Goal: Task Accomplishment & Management: Complete application form

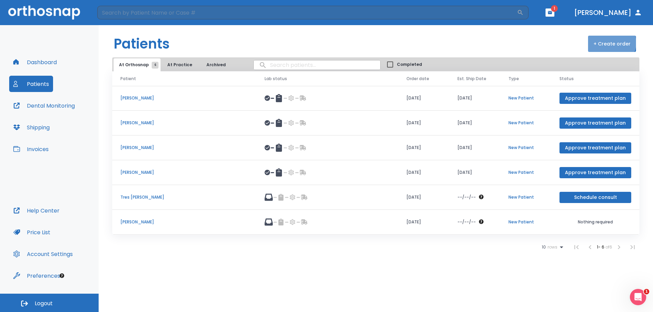
click at [613, 43] on button "+ Create order" at bounding box center [612, 44] width 48 height 16
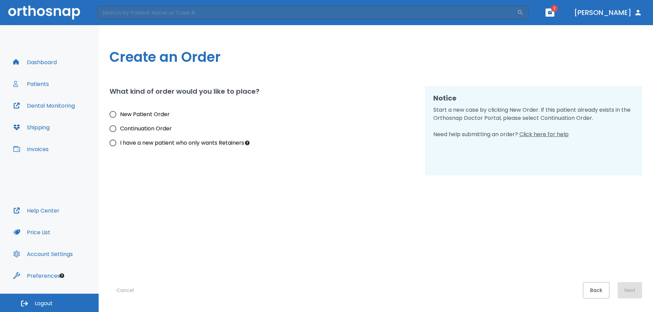
click at [120, 115] on span "New Patient Order" at bounding box center [145, 114] width 50 height 8
click at [120, 115] on input "New Patient Order" at bounding box center [113, 114] width 14 height 14
radio input "true"
click at [631, 292] on button "Next" at bounding box center [629, 290] width 24 height 16
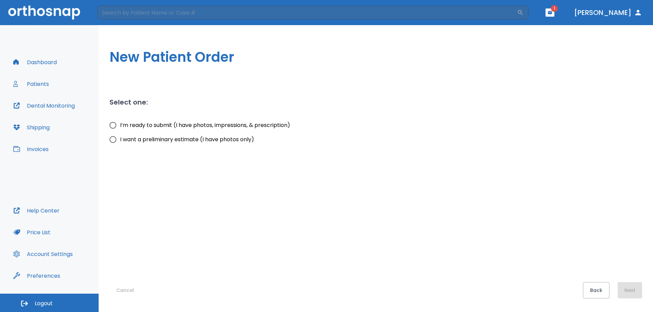
click at [161, 123] on span "I’m ready to submit (I have photos, impressions, & prescription)" at bounding box center [205, 125] width 170 height 8
click at [120, 123] on input "I’m ready to submit (I have photos, impressions, & prescription)" at bounding box center [113, 125] width 14 height 14
radio input "true"
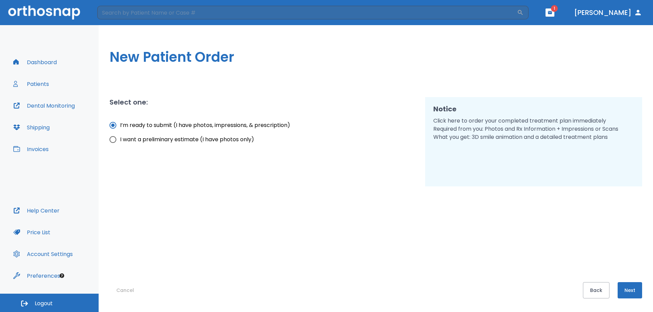
click at [627, 291] on button "Next" at bounding box center [629, 290] width 24 height 16
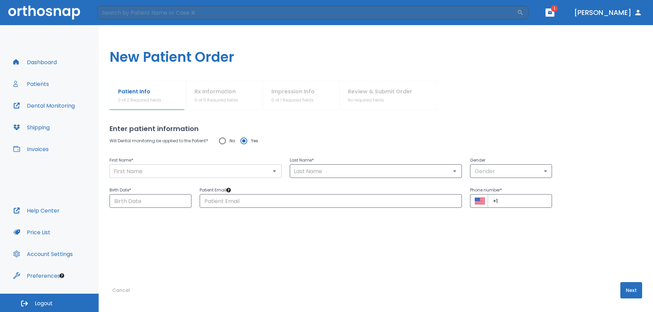
click at [191, 170] on input "text" at bounding box center [195, 172] width 168 height 10
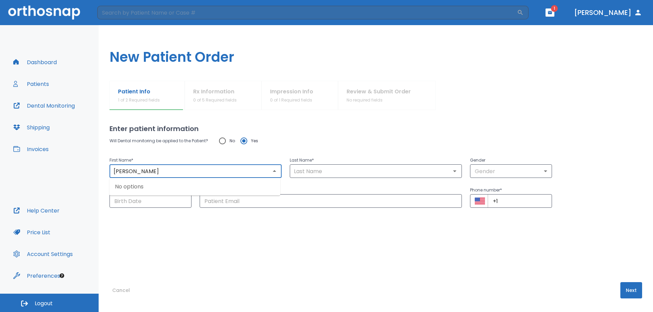
type input "[PERSON_NAME]"
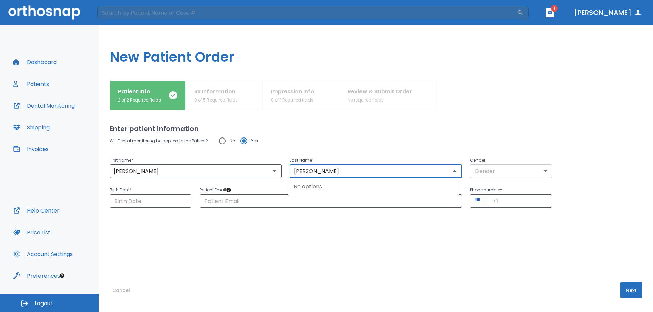
type input "[PERSON_NAME]"
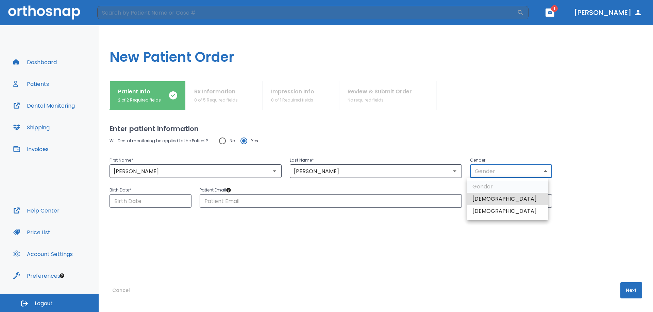
click at [503, 173] on body "​ 1 [PERSON_NAME] Dashboard Patients Dental Monitoring Shipping Invoices Help C…" at bounding box center [326, 156] width 653 height 312
click at [494, 202] on li "[DEMOGRAPHIC_DATA]" at bounding box center [507, 199] width 81 height 12
type input "1"
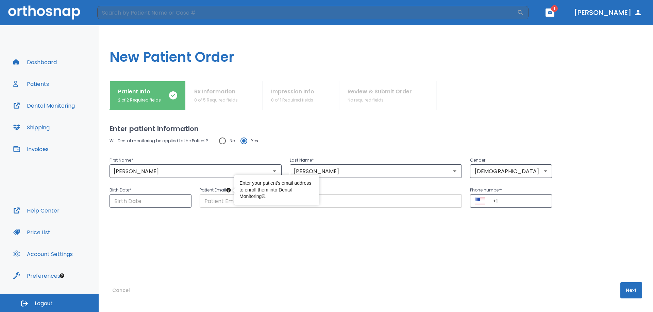
drag, startPoint x: 235, startPoint y: 199, endPoint x: 228, endPoint y: 202, distance: 7.6
click at [228, 202] on input "text" at bounding box center [330, 201] width 262 height 14
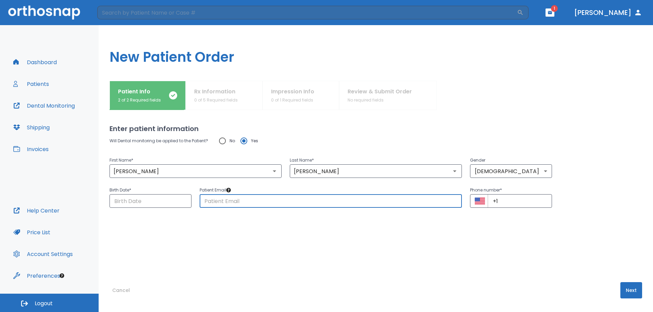
paste input "[EMAIL_ADDRESS][DOMAIN_NAME]"
type input "[EMAIL_ADDRESS][DOMAIN_NAME]"
click at [164, 194] on input "Choose date" at bounding box center [150, 201] width 82 height 14
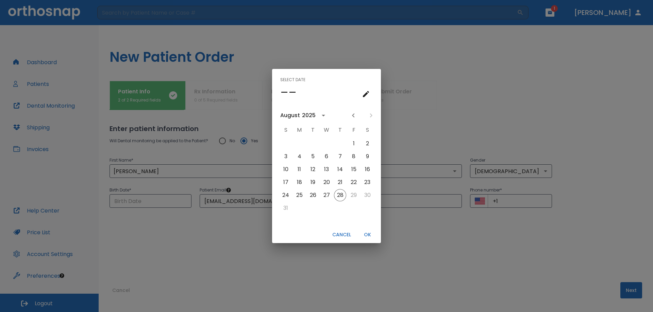
click at [306, 113] on div "2025" at bounding box center [309, 115] width 14 height 8
click at [322, 129] on button "1964" at bounding box center [326, 127] width 24 height 12
click at [301, 157] on button "3" at bounding box center [299, 157] width 12 height 12
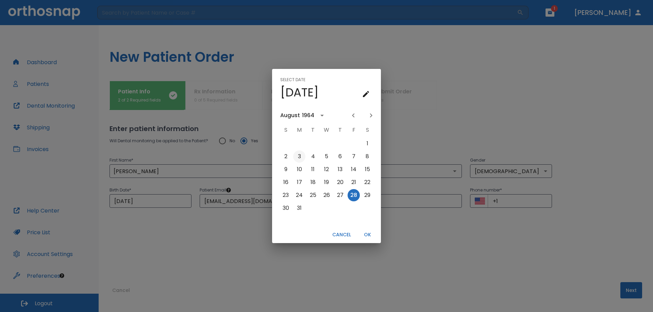
type input "[DATE]"
click at [369, 238] on button "OK" at bounding box center [367, 234] width 22 height 11
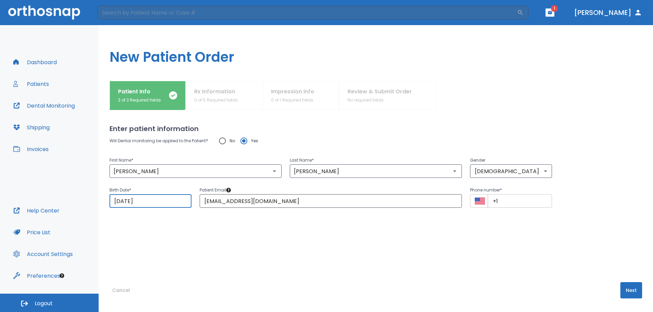
click at [530, 205] on input "+1" at bounding box center [519, 201] width 64 height 14
paste input "[PHONE_NUMBER]"
type input "[PHONE_NUMBER]"
click at [624, 292] on button "Next" at bounding box center [631, 290] width 22 height 16
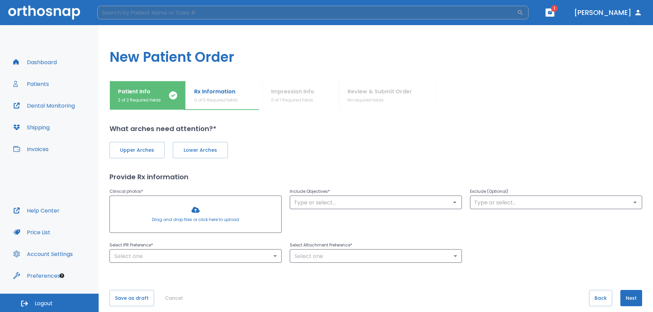
click at [191, 153] on span "Lower Arches" at bounding box center [200, 150] width 41 height 7
click at [222, 147] on button "Lower Arches" at bounding box center [200, 150] width 55 height 16
click at [157, 146] on button "Upper Arches" at bounding box center [136, 150] width 55 height 16
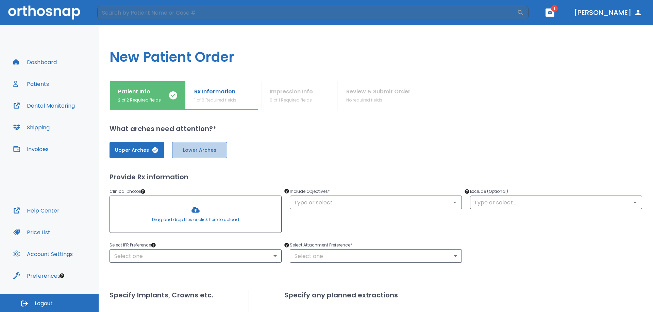
drag, startPoint x: 208, startPoint y: 146, endPoint x: 189, endPoint y: 154, distance: 21.0
click at [208, 147] on button "Lower Arches" at bounding box center [199, 150] width 55 height 16
click at [138, 153] on span "Upper Arches" at bounding box center [136, 150] width 41 height 7
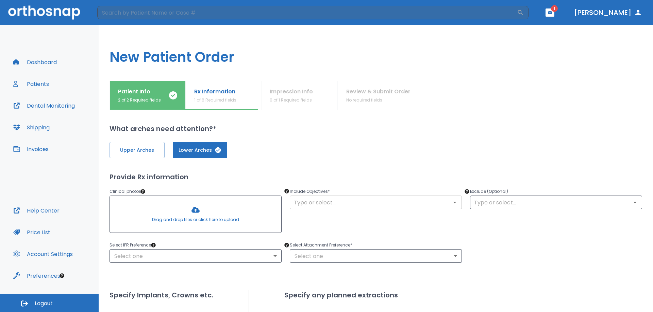
click at [352, 202] on input "text" at bounding box center [376, 203] width 168 height 10
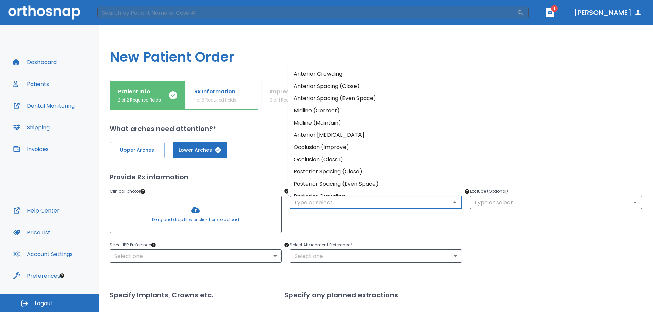
click at [344, 77] on li "Anterior Crowding" at bounding box center [373, 74] width 171 height 12
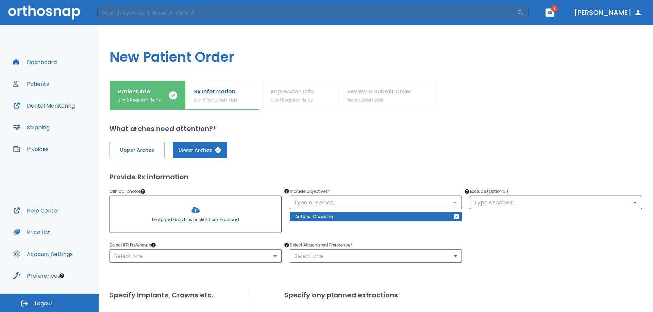
click at [194, 214] on div at bounding box center [195, 214] width 171 height 37
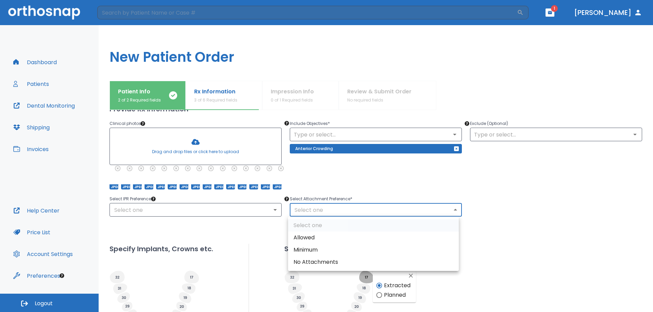
click at [337, 210] on body "​ 1 [PERSON_NAME] Dashboard Patients Dental Monitoring Shipping Invoices Help C…" at bounding box center [326, 156] width 653 height 312
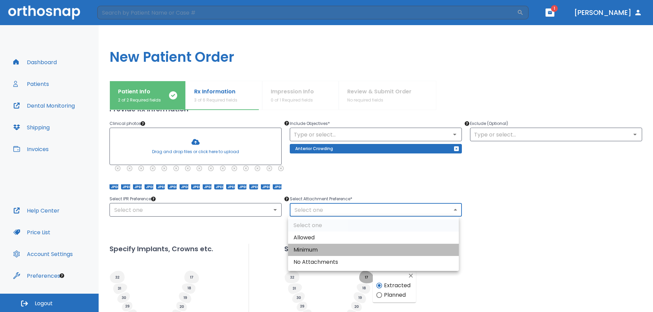
click at [313, 247] on li "Minimum" at bounding box center [373, 250] width 171 height 12
type input "2"
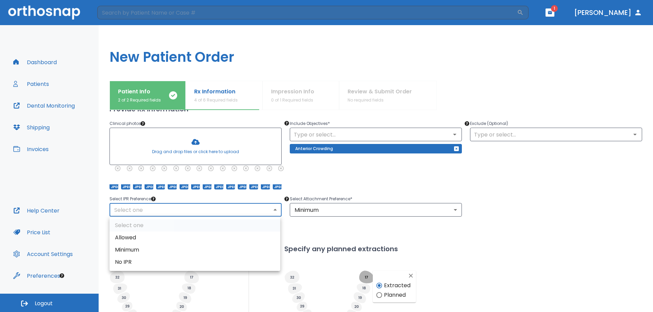
click at [205, 207] on body "​ 1 [PERSON_NAME] Dashboard Patients Dental Monitoring Shipping Invoices Help C…" at bounding box center [326, 156] width 653 height 312
click at [274, 211] on div at bounding box center [326, 156] width 653 height 312
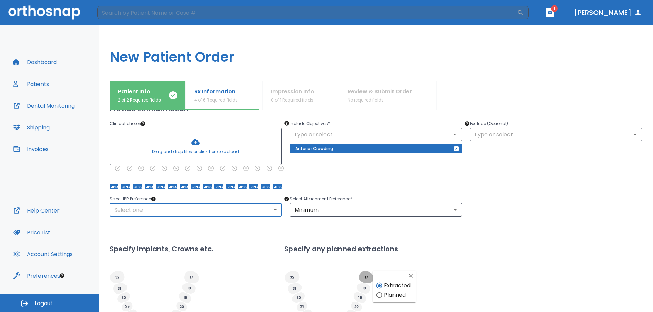
click at [274, 211] on body "​ 1 [PERSON_NAME] Dashboard Patients Dental Monitoring Shipping Invoices Help C…" at bounding box center [326, 156] width 653 height 312
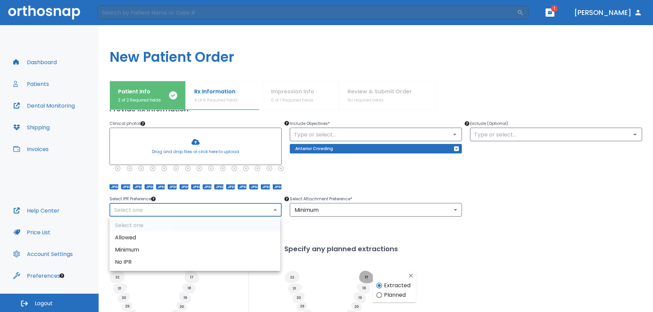
drag, startPoint x: 126, startPoint y: 249, endPoint x: 332, endPoint y: 214, distance: 209.3
click at [128, 249] on li "Minimum" at bounding box center [194, 250] width 171 height 12
type input "2"
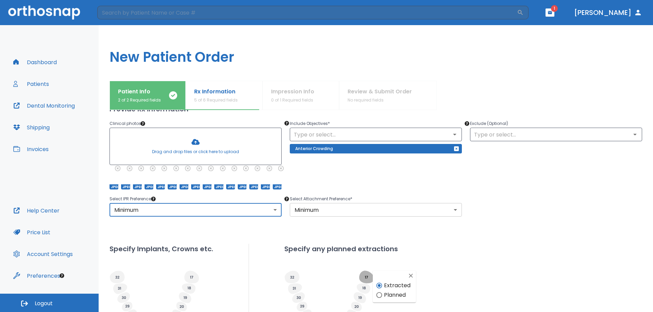
click at [337, 208] on body "​ 1 [PERSON_NAME] Dashboard Patients Dental Monitoring Shipping Invoices Help C…" at bounding box center [326, 156] width 653 height 312
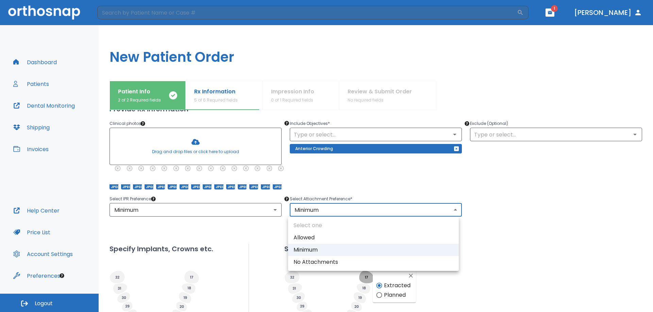
click at [312, 236] on li "Allowed" at bounding box center [373, 238] width 171 height 12
type input "1"
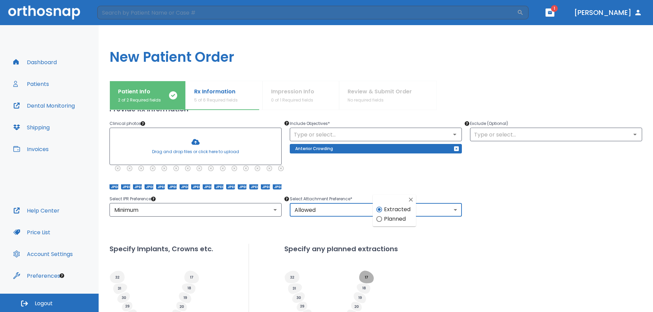
scroll to position [144, 0]
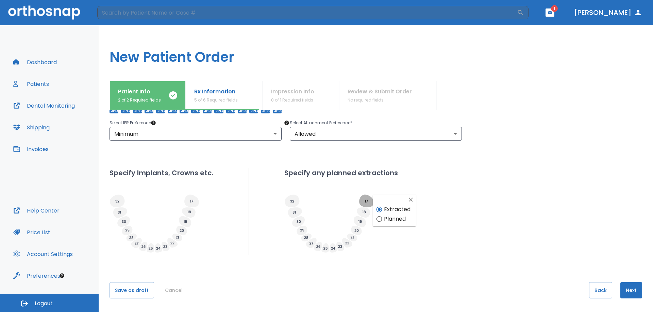
click at [620, 289] on button "Next" at bounding box center [631, 290] width 22 height 16
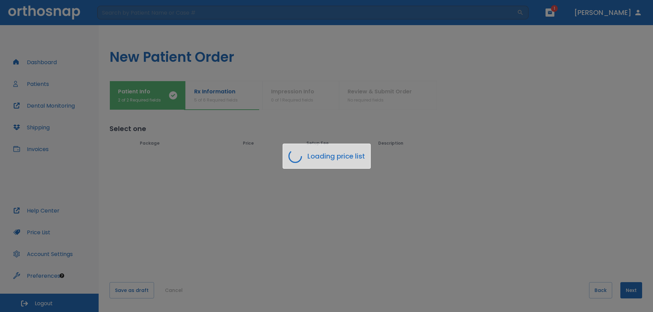
scroll to position [0, 0]
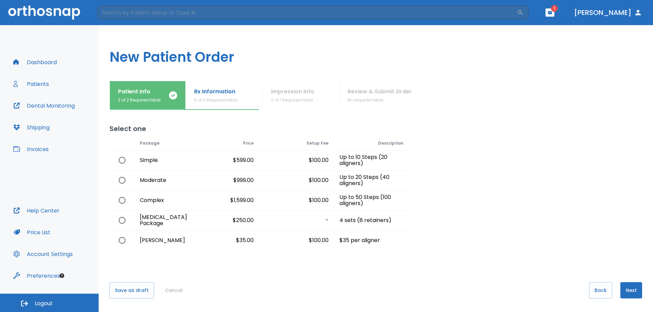
click at [134, 160] on div at bounding box center [121, 161] width 25 height 20
click at [123, 160] on input "radio" at bounding box center [122, 160] width 14 height 14
radio input "true"
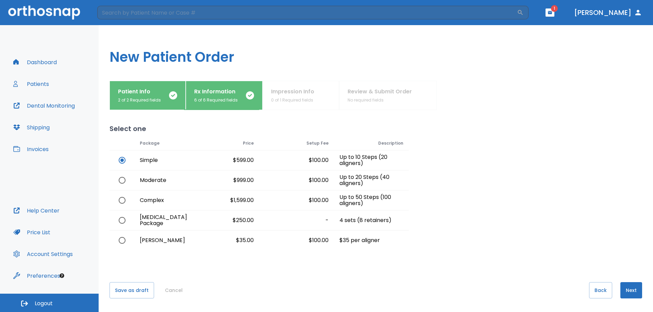
click at [622, 291] on button "Next" at bounding box center [631, 290] width 22 height 16
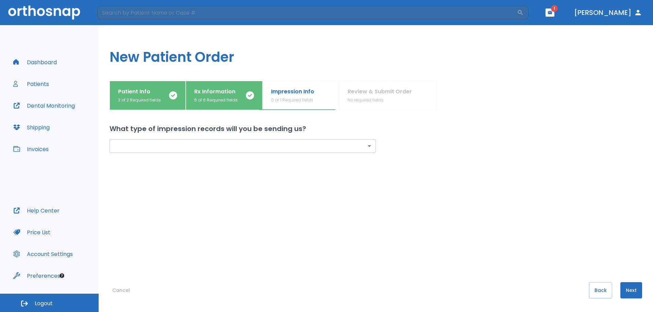
click at [241, 148] on body "​ 1 [PERSON_NAME] Dashboard Patients Dental Monitoring Shipping Invoices Help C…" at bounding box center [326, 156] width 653 height 312
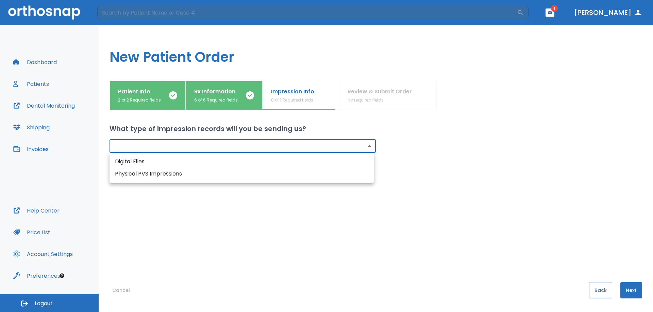
click at [164, 163] on li "Digital Files" at bounding box center [241, 162] width 264 height 12
type input "digital"
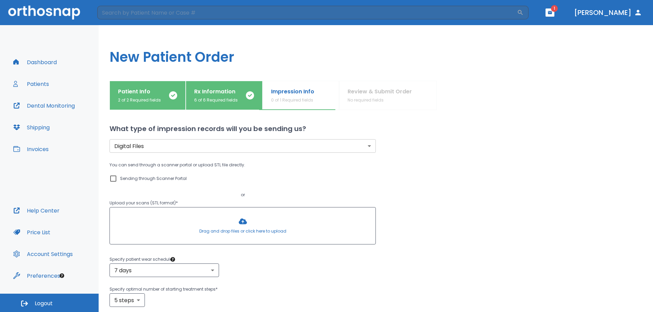
click at [235, 223] on div at bounding box center [242, 226] width 265 height 37
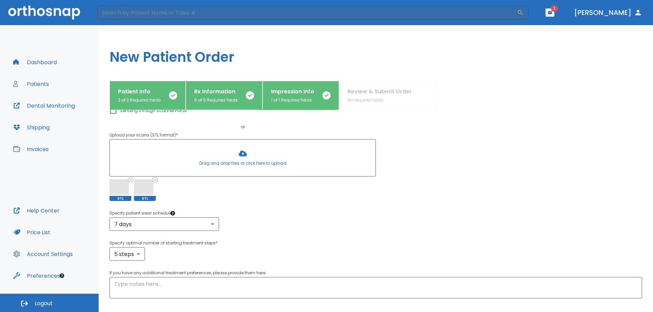
scroll to position [111, 0]
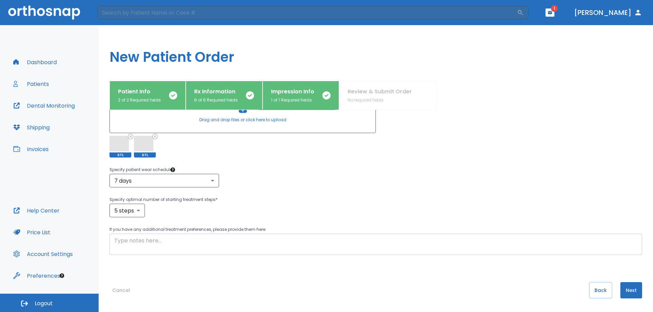
click at [301, 239] on textarea at bounding box center [375, 245] width 523 height 16
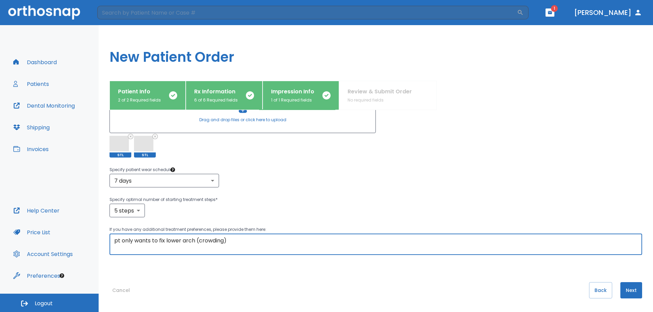
type textarea "pt only wants to fix lower arch (crowding)"
click at [630, 293] on button "Next" at bounding box center [631, 290] width 22 height 16
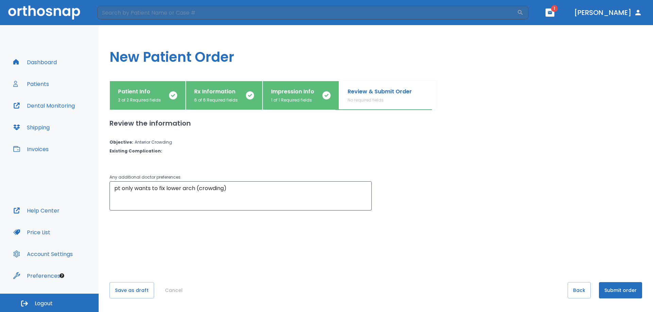
scroll to position [0, 0]
click at [619, 292] on button "Submit order" at bounding box center [619, 290] width 43 height 16
